Goal: Task Accomplishment & Management: Manage account settings

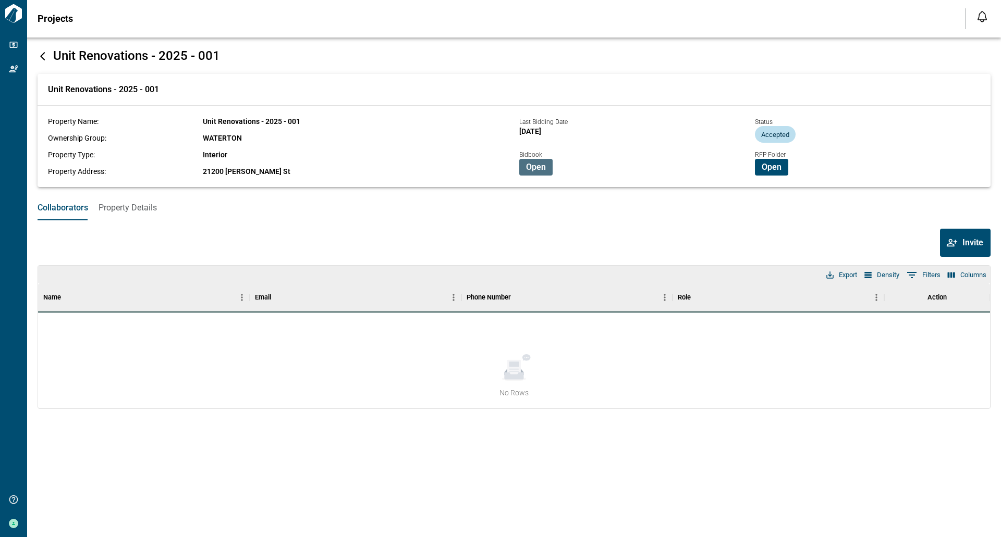
click at [544, 169] on span "Open" at bounding box center [536, 167] width 20 height 10
click at [771, 171] on span "Open" at bounding box center [771, 167] width 20 height 10
click at [547, 171] on button "Open" at bounding box center [535, 167] width 33 height 17
click at [771, 169] on span "Open" at bounding box center [771, 167] width 20 height 10
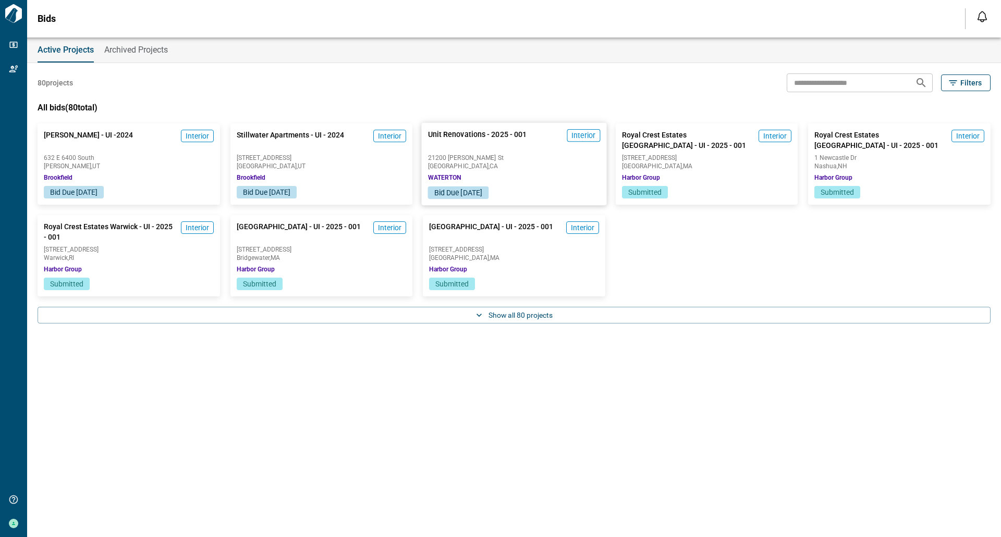
click at [582, 140] on span "Interior" at bounding box center [583, 135] width 24 height 10
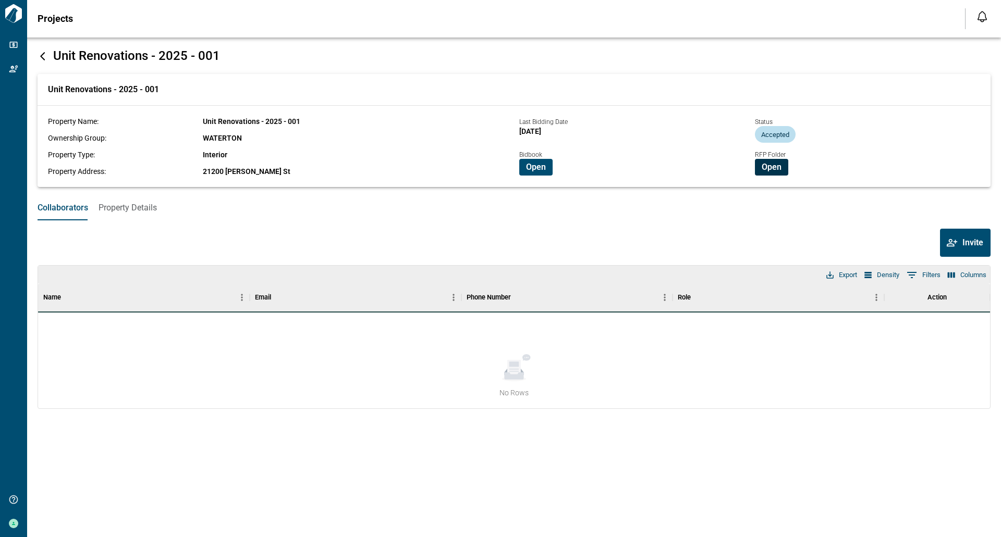
click at [781, 168] on span "Open" at bounding box center [771, 167] width 20 height 10
